Goal: Task Accomplishment & Management: Manage account settings

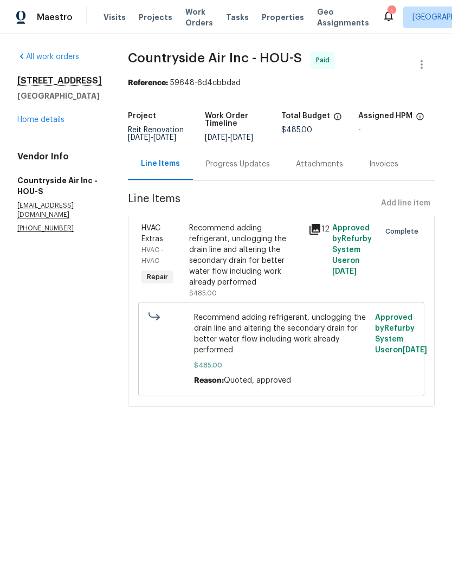
click at [154, 22] on span "Projects" at bounding box center [156, 17] width 34 height 11
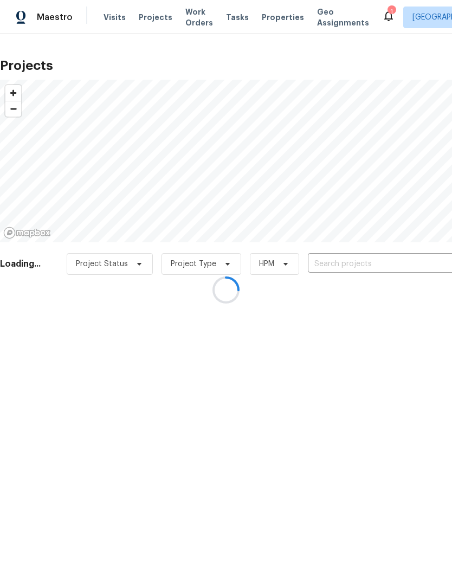
click at [354, 255] on div at bounding box center [226, 290] width 452 height 580
click at [347, 264] on div at bounding box center [226, 290] width 452 height 580
click at [353, 266] on div at bounding box center [226, 290] width 452 height 580
click at [341, 266] on div at bounding box center [226, 290] width 452 height 580
click at [339, 268] on div at bounding box center [226, 290] width 452 height 580
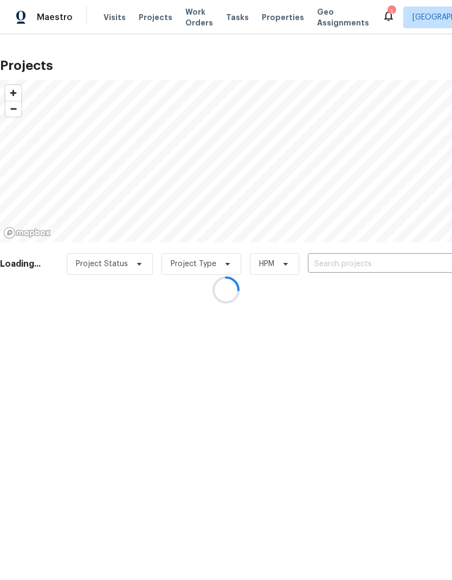
click at [325, 266] on div at bounding box center [226, 290] width 452 height 580
click at [338, 256] on div at bounding box center [226, 290] width 452 height 580
click at [344, 265] on div at bounding box center [226, 290] width 452 height 580
click at [344, 264] on div at bounding box center [226, 290] width 452 height 580
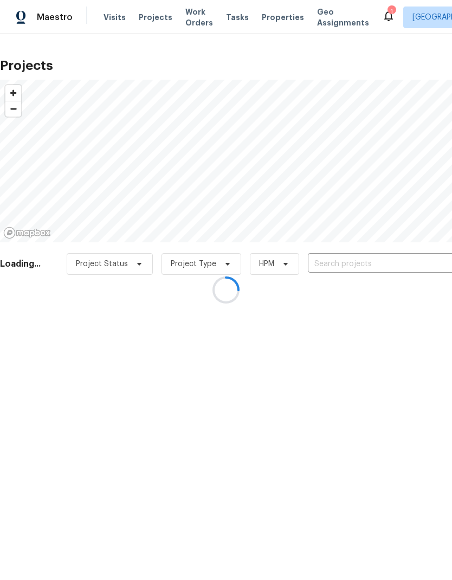
click at [351, 265] on div at bounding box center [226, 290] width 452 height 580
click at [351, 264] on div at bounding box center [226, 290] width 452 height 580
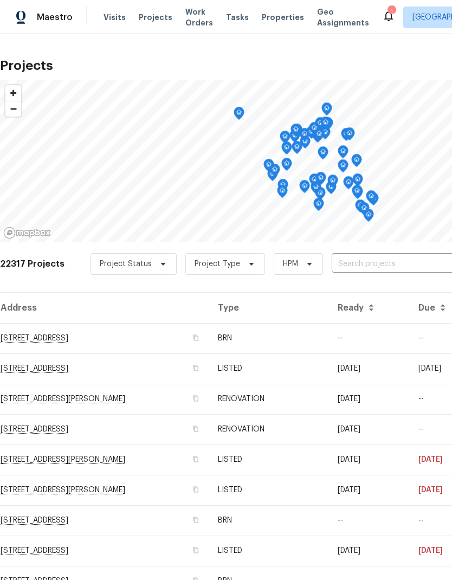
click at [361, 267] on input "text" at bounding box center [394, 264] width 124 height 17
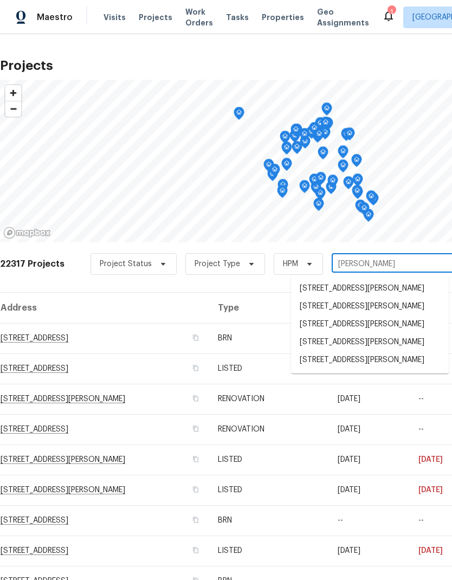
type input "oland"
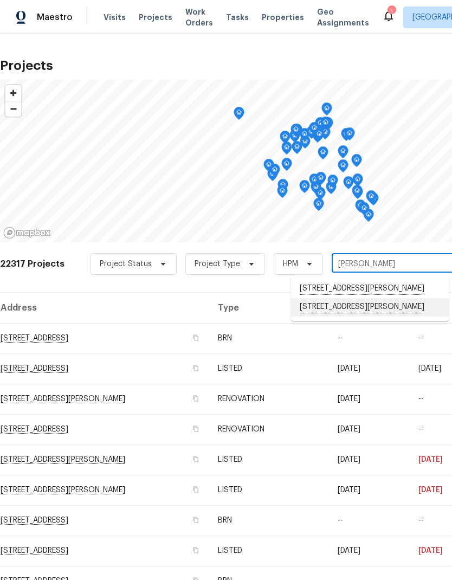
click at [359, 316] on li "20027 Oland Way, Houston, TX 77073" at bounding box center [370, 307] width 158 height 18
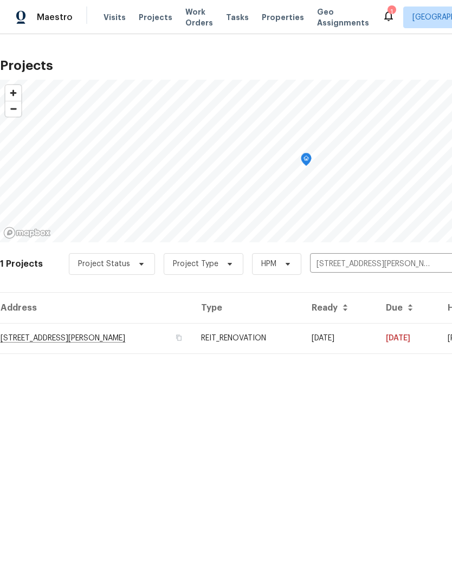
click at [76, 342] on td "20027 Oland Way, Houston, TX 77073" at bounding box center [96, 338] width 192 height 30
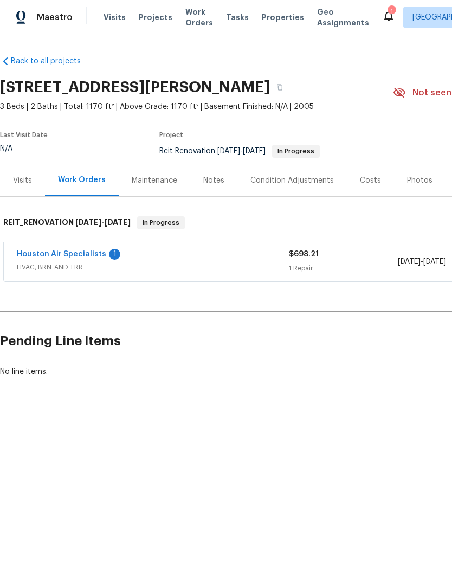
click at [78, 255] on link "Houston Air Specialists" at bounding box center [61, 254] width 89 height 8
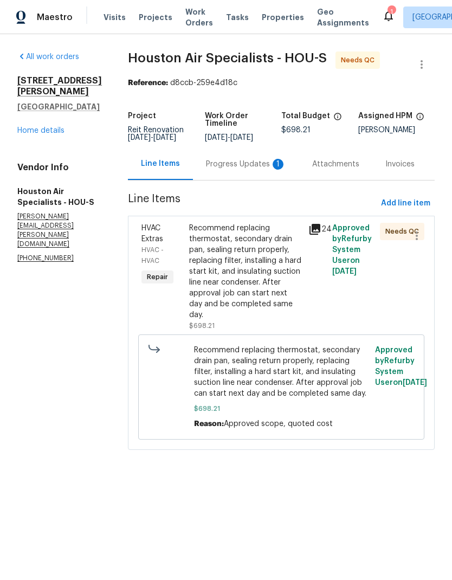
click at [252, 180] on div "Progress Updates 1" at bounding box center [246, 164] width 106 height 32
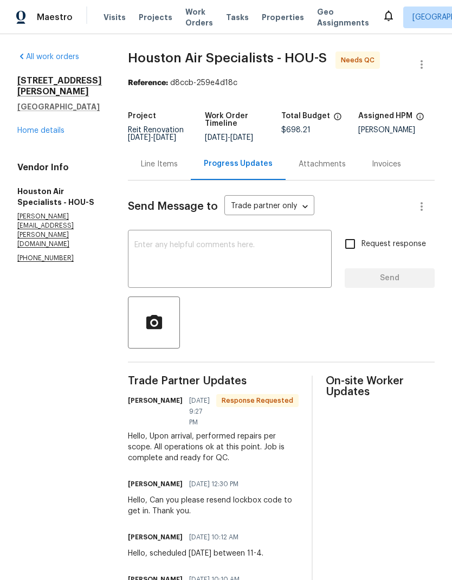
click at [164, 170] on div "Line Items" at bounding box center [159, 164] width 37 height 11
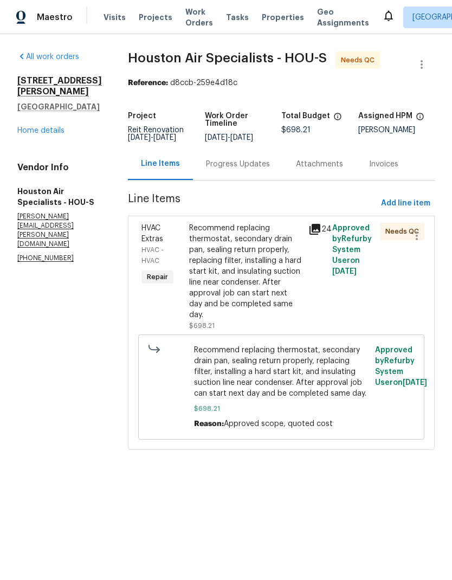
click at [227, 261] on div "Recommend replacing thermostat, secondary drain pan, sealing return properly, r…" at bounding box center [245, 272] width 113 height 98
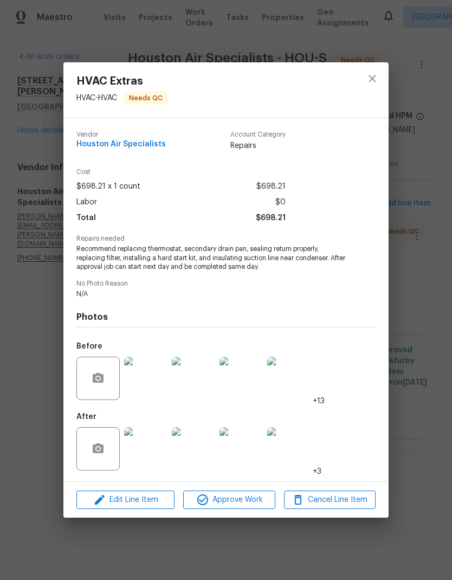
click at [151, 454] on img at bounding box center [145, 448] width 43 height 43
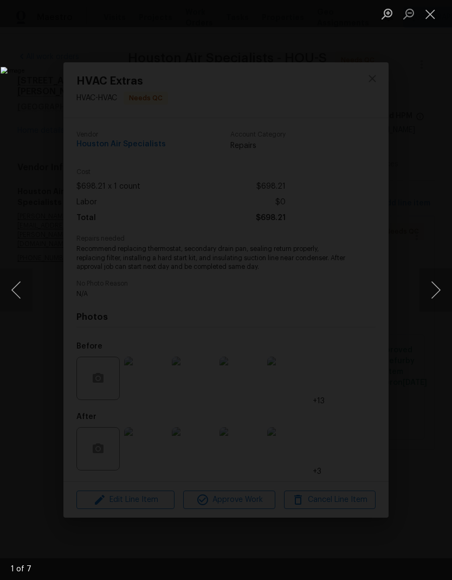
click at [430, 290] on button "Next image" at bounding box center [435, 289] width 33 height 43
click at [430, 288] on button "Next image" at bounding box center [435, 289] width 33 height 43
click at [431, 283] on button "Next image" at bounding box center [435, 289] width 33 height 43
click at [430, 288] on button "Next image" at bounding box center [435, 289] width 33 height 43
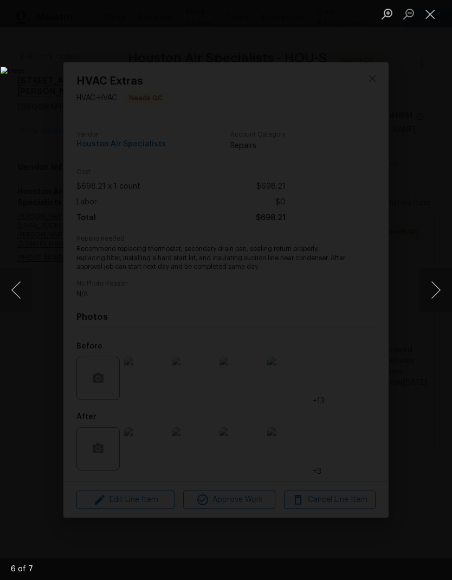
click at [430, 286] on button "Next image" at bounding box center [435, 289] width 33 height 43
click at [429, 288] on button "Next image" at bounding box center [435, 289] width 33 height 43
click at [428, 12] on button "Close lightbox" at bounding box center [430, 13] width 22 height 19
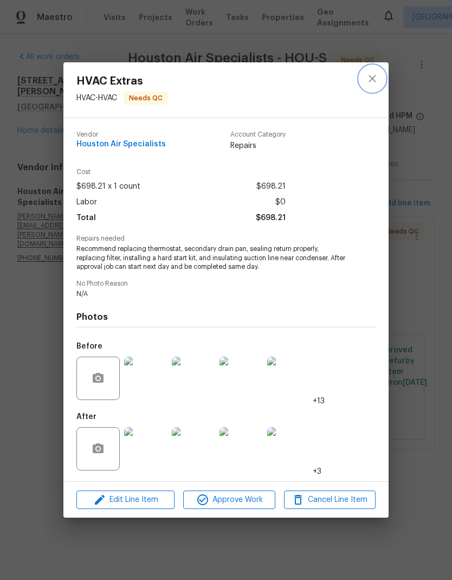
click at [371, 77] on icon "close" at bounding box center [372, 78] width 13 height 13
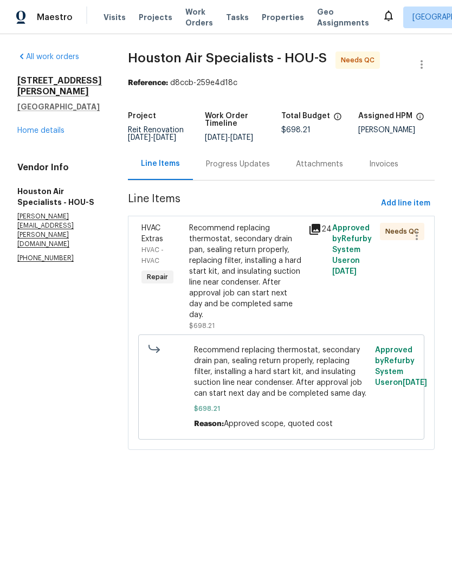
click at [257, 250] on div "Recommend replacing thermostat, secondary drain pan, sealing return properly, r…" at bounding box center [245, 272] width 113 height 98
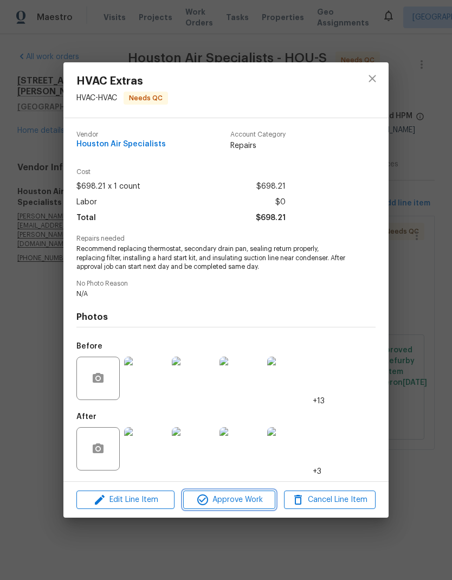
click at [245, 501] on span "Approve Work" at bounding box center [228, 500] width 85 height 14
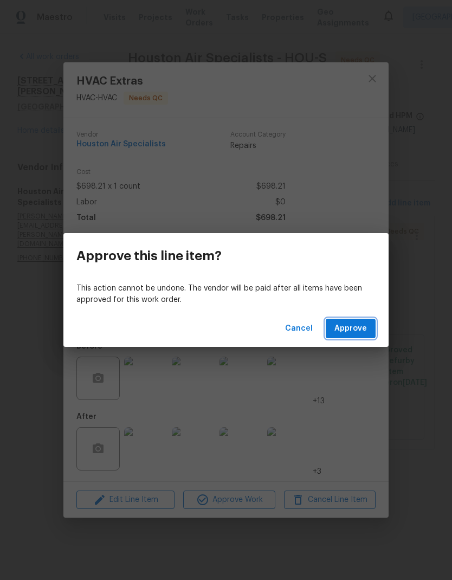
click at [363, 336] on button "Approve" at bounding box center [351, 329] width 50 height 20
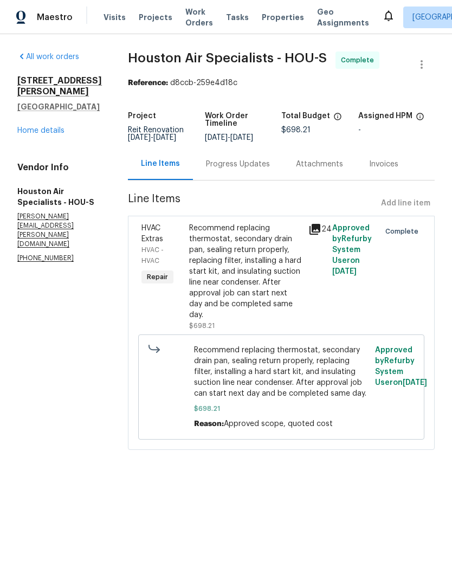
click at [54, 127] on link "Home details" at bounding box center [40, 131] width 47 height 8
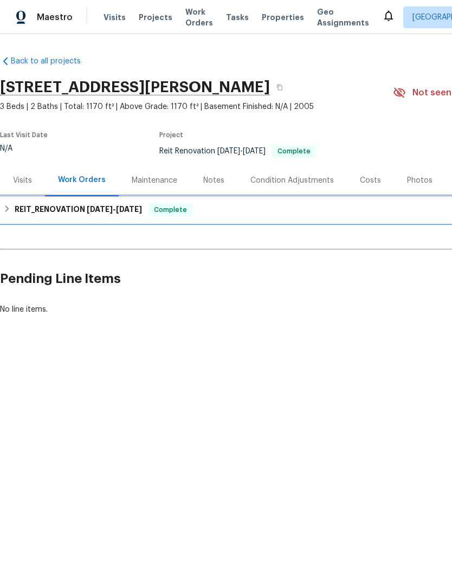
click at [53, 210] on h6 "REIT_RENOVATION [DATE] - [DATE]" at bounding box center [78, 209] width 127 height 13
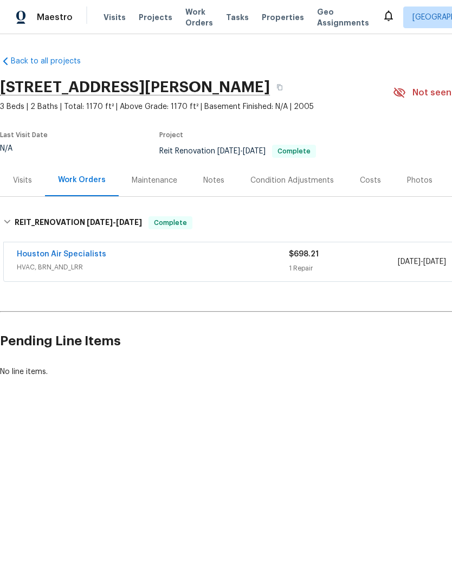
click at [71, 253] on link "Houston Air Specialists" at bounding box center [61, 254] width 89 height 8
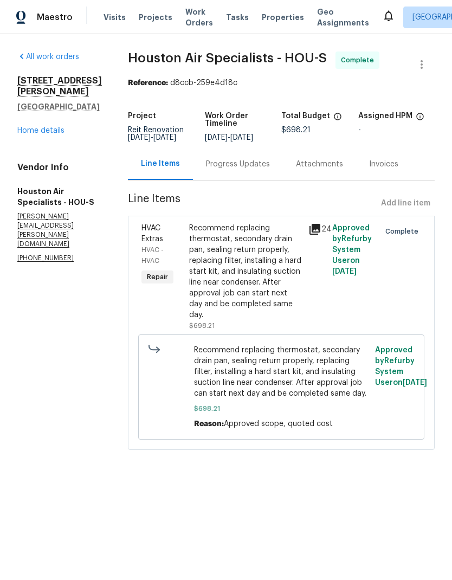
click at [250, 169] on div "Progress Updates" at bounding box center [238, 164] width 64 height 11
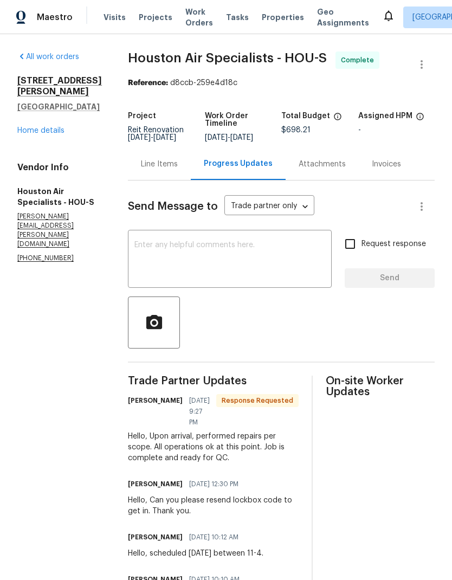
click at [174, 170] on div "Line Items" at bounding box center [159, 164] width 37 height 11
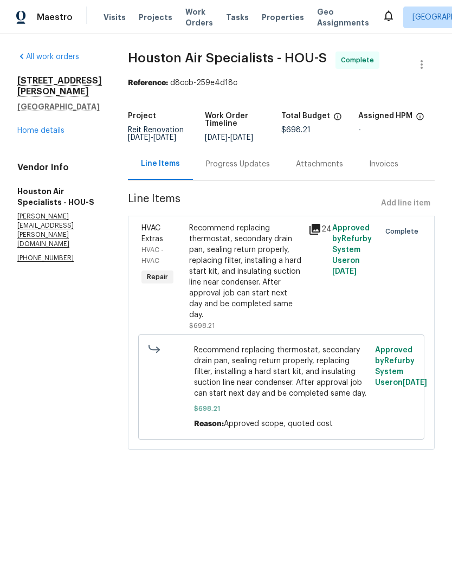
click at [147, 21] on span "Projects" at bounding box center [156, 17] width 34 height 11
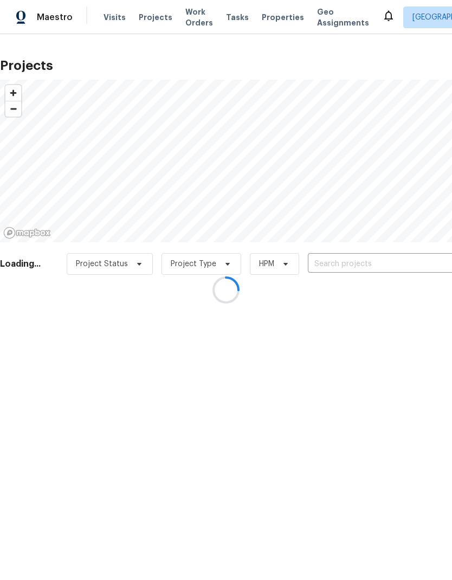
click at [347, 258] on div at bounding box center [226, 290] width 452 height 580
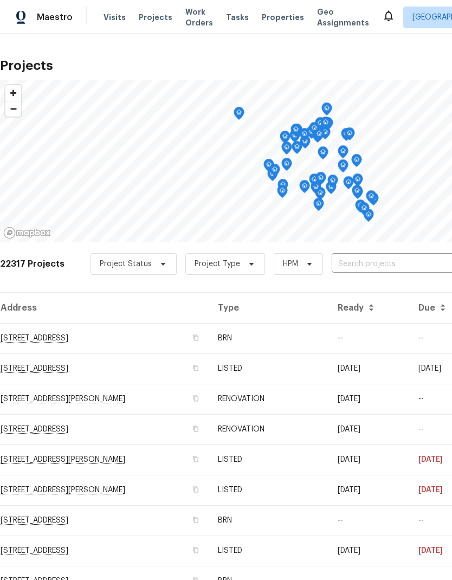
click at [366, 263] on input "text" at bounding box center [394, 264] width 124 height 17
type input "magnolia cre"
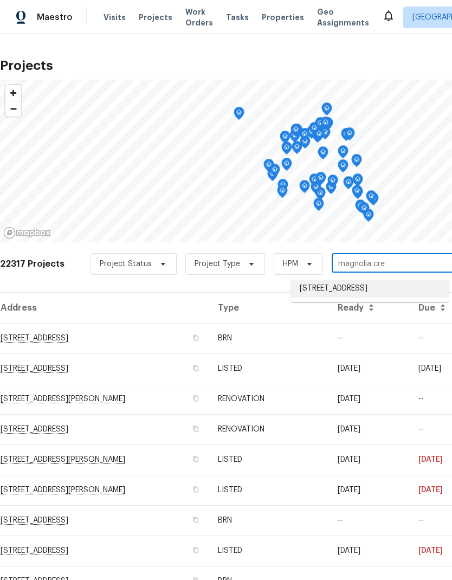
click at [403, 294] on li "[STREET_ADDRESS]" at bounding box center [370, 289] width 158 height 18
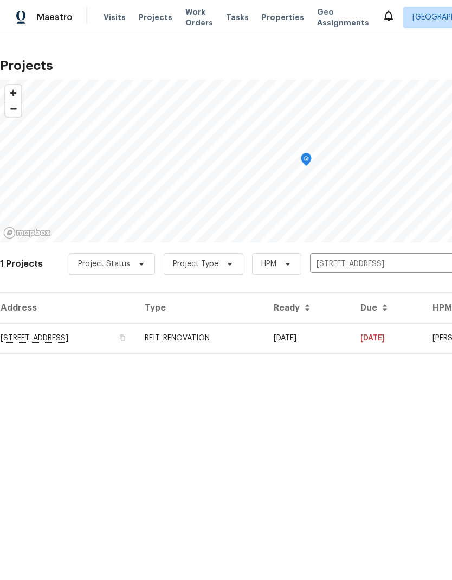
click at [93, 336] on td "[STREET_ADDRESS]" at bounding box center [68, 338] width 136 height 30
